Goal: Find specific page/section: Find specific page/section

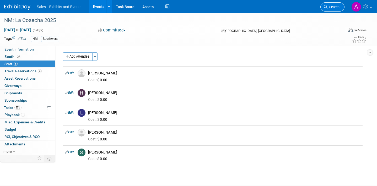
click at [332, 9] on link "Search" at bounding box center [332, 6] width 24 height 9
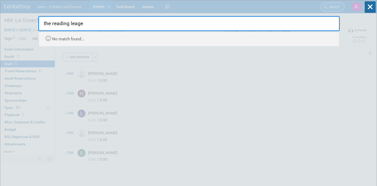
type input "the reading leag"
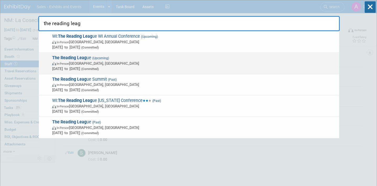
click at [164, 62] on span "In-Person [GEOGRAPHIC_DATA], [GEOGRAPHIC_DATA]" at bounding box center [194, 63] width 285 height 5
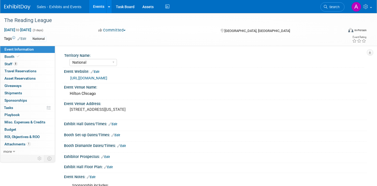
select select "National"
click at [21, 57] on link "Booth" at bounding box center [27, 56] width 55 height 7
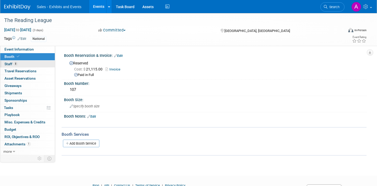
click at [30, 64] on link "8 Staff 8" at bounding box center [27, 64] width 55 height 7
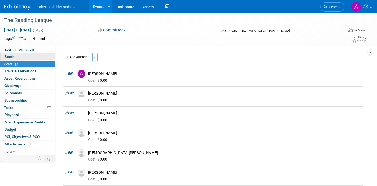
click at [30, 58] on link "Booth" at bounding box center [27, 56] width 55 height 7
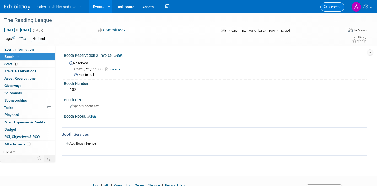
click at [339, 7] on link "Search" at bounding box center [332, 6] width 24 height 9
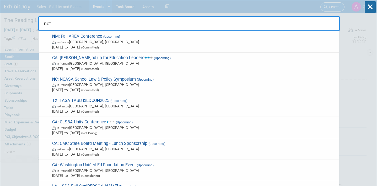
type input "nctm"
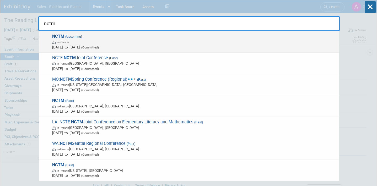
click at [244, 38] on span "NCTM (Upcoming) In-Person Oct 15, 2025 to Oct 18, 2025 (Committed)" at bounding box center [194, 42] width 286 height 16
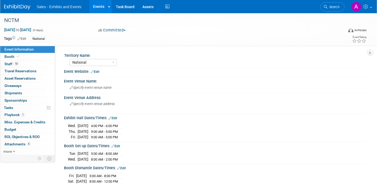
select select "National"
click at [335, 4] on link "Search" at bounding box center [332, 6] width 24 height 9
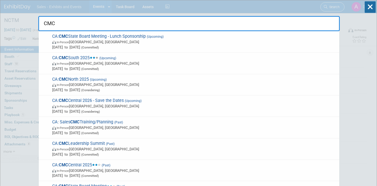
type input "CMC-"
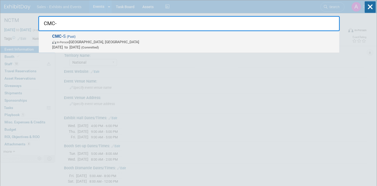
click at [165, 41] on span "In-Person Palm Springs, CA" at bounding box center [194, 41] width 285 height 5
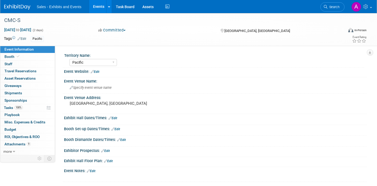
select select "Pacific"
